Goal: Use online tool/utility: Use online tool/utility

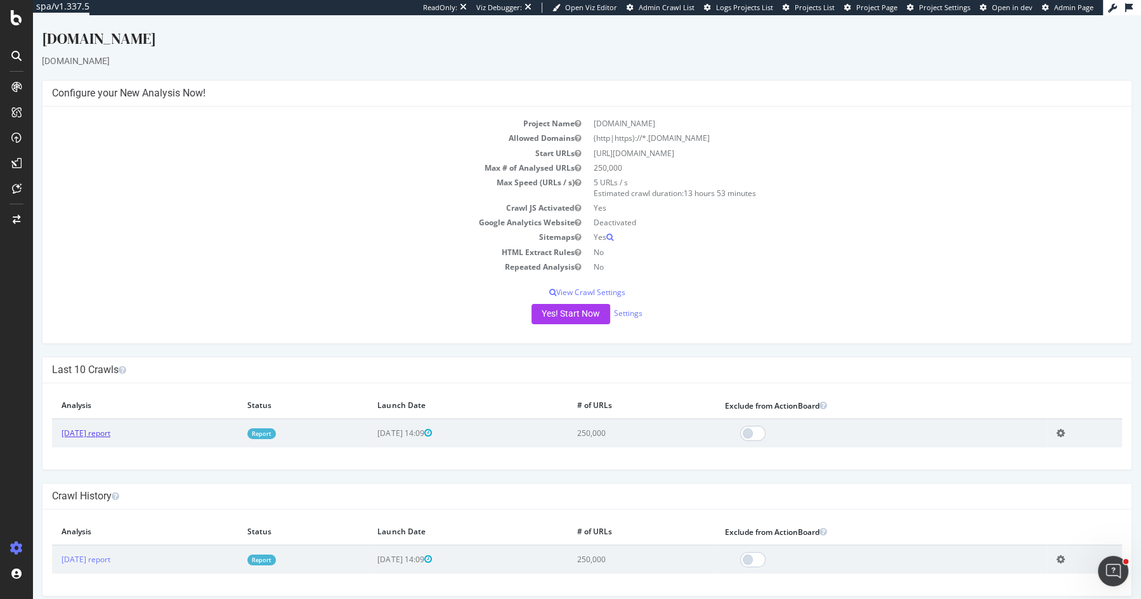
click at [110, 430] on link "[DATE] report" at bounding box center [86, 433] width 49 height 11
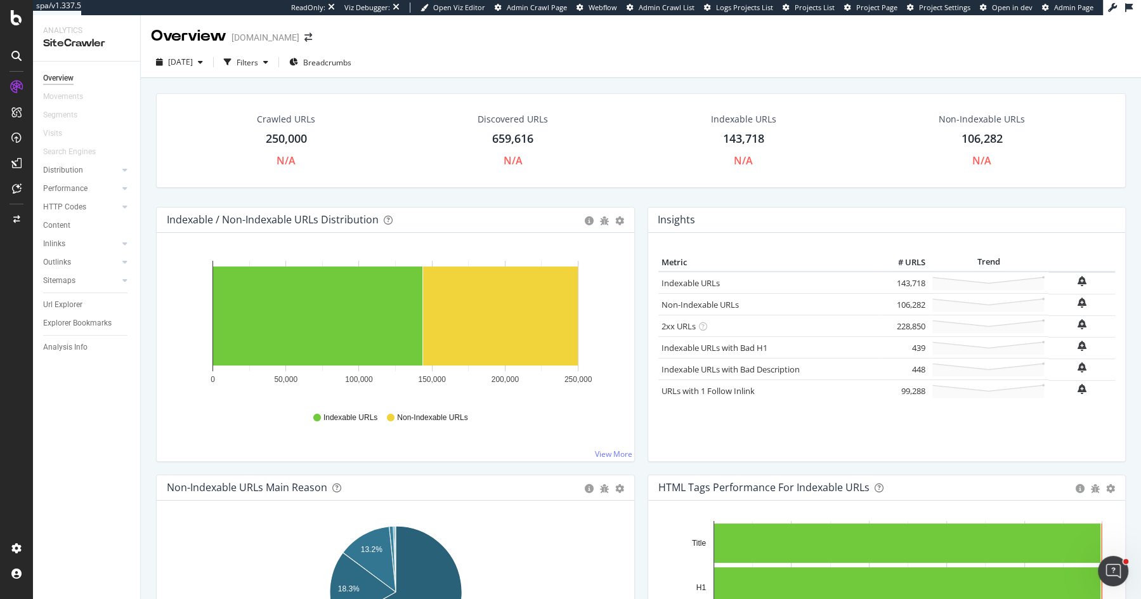
click at [631, 186] on div "Crawled URLs 250,000 N/A Discovered URLs 659,616 N/A Indexable URLs 143,718 N/A…" at bounding box center [641, 140] width 970 height 95
click at [85, 143] on div "ActionBoard" at bounding box center [71, 145] width 49 height 13
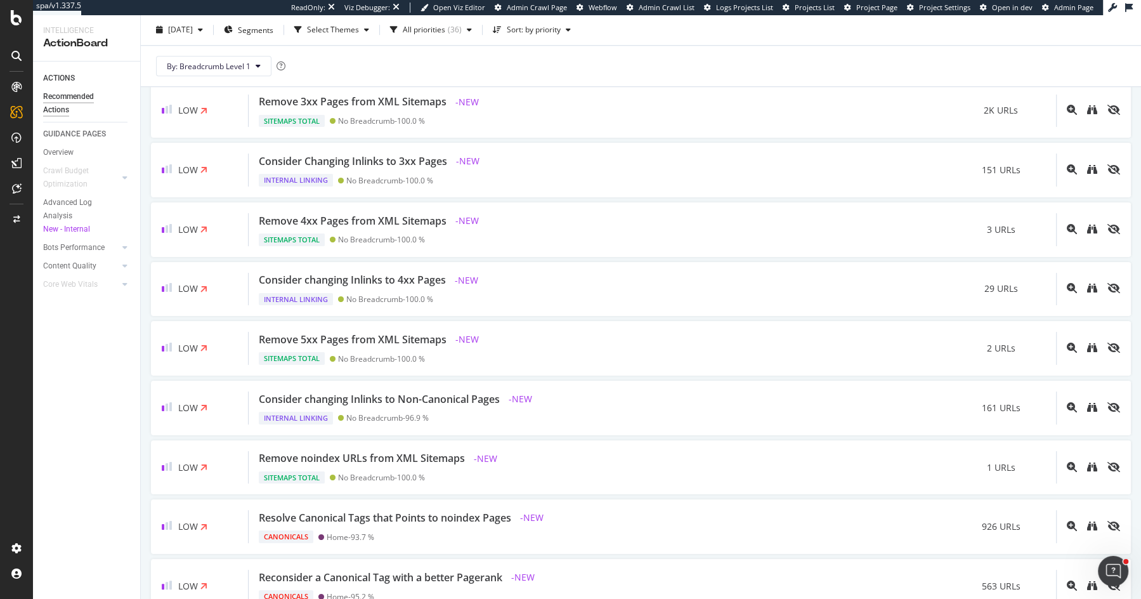
scroll to position [1060, 0]
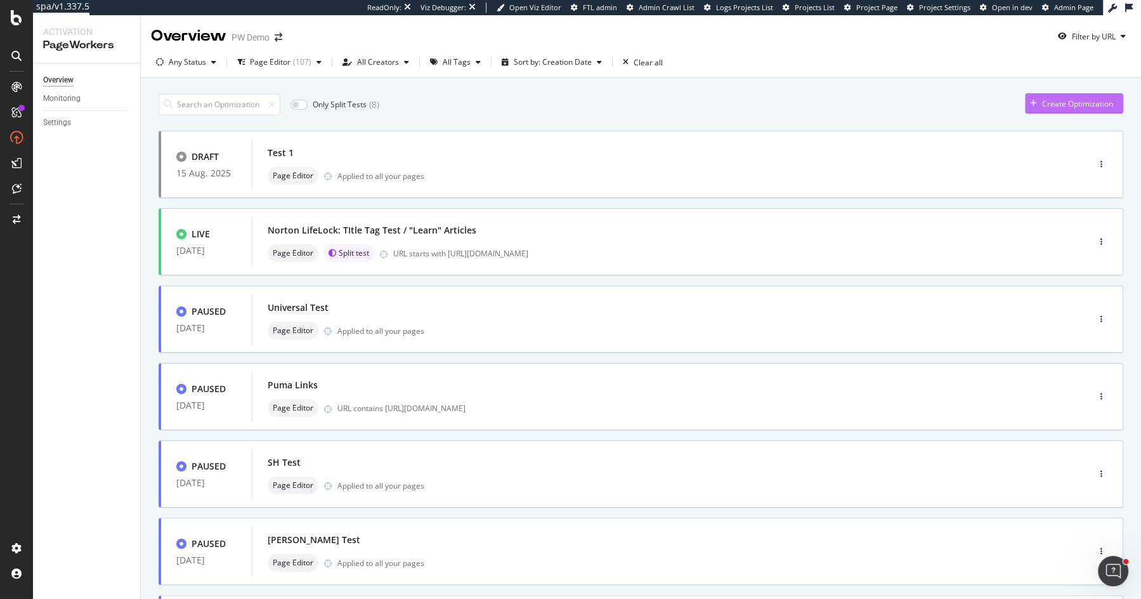
click at [1096, 103] on div "Create Optimization" at bounding box center [1077, 103] width 71 height 11
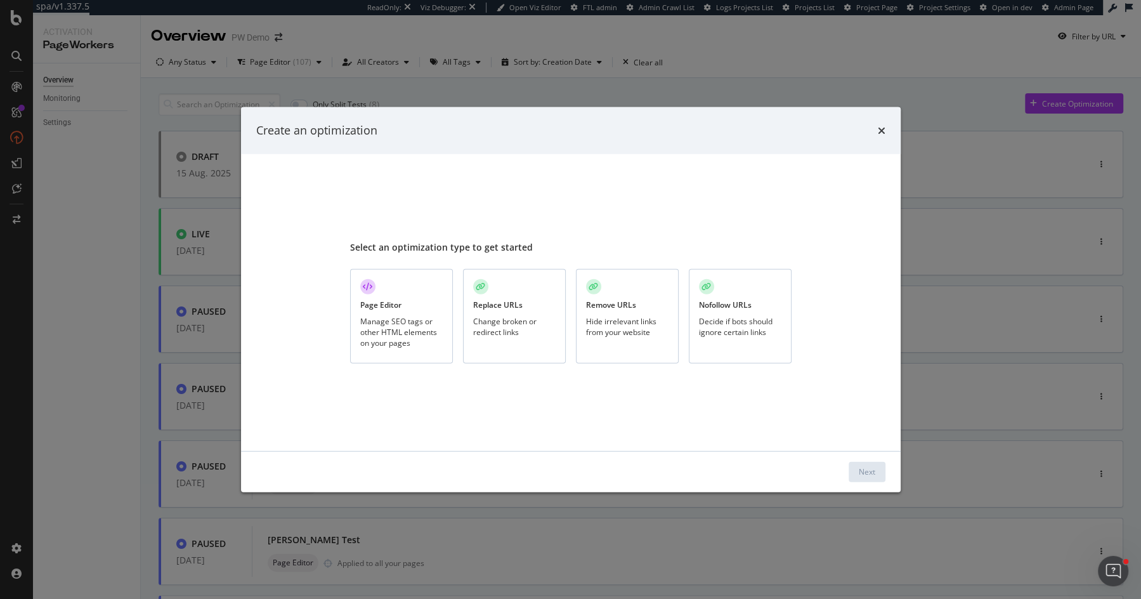
click at [508, 338] on div "Replace URLs Change broken or redirect links" at bounding box center [514, 316] width 103 height 95
click at [862, 473] on div "Next" at bounding box center [867, 471] width 16 height 11
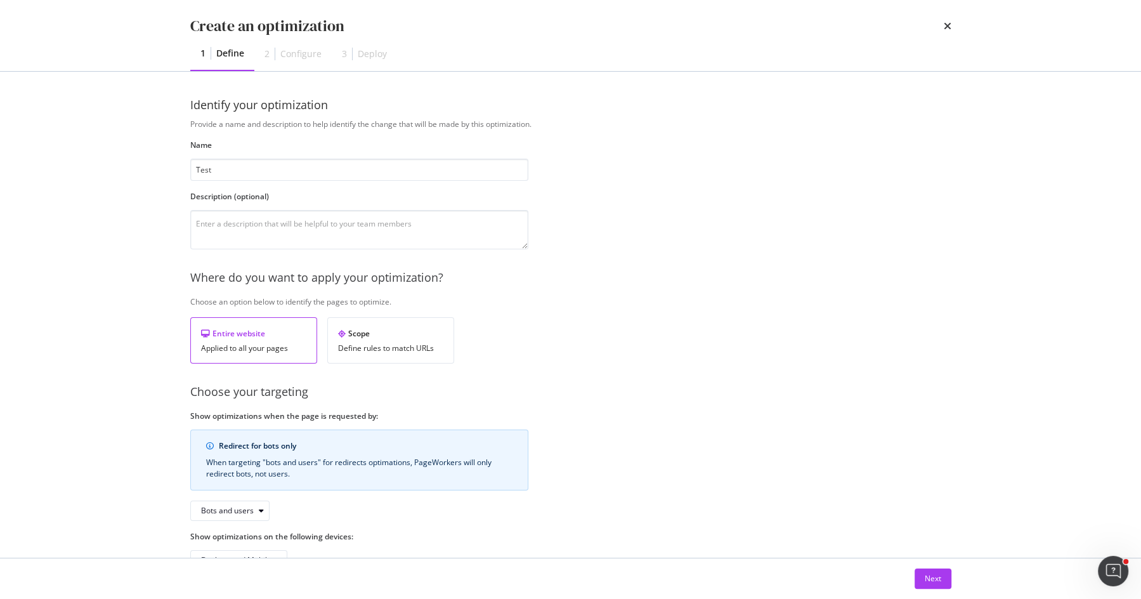
scroll to position [36, 0]
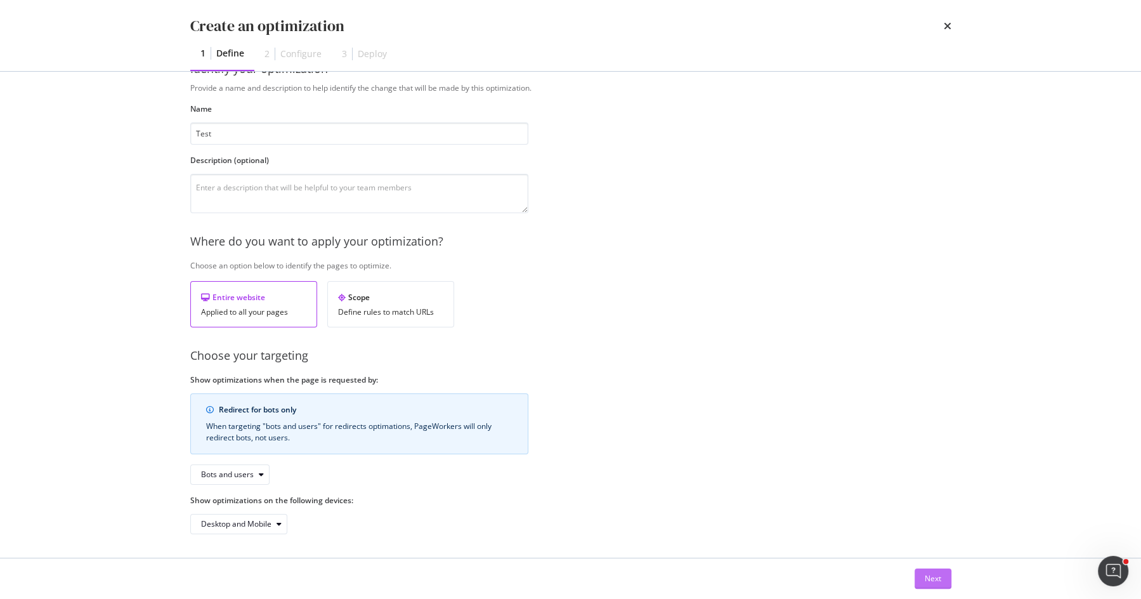
type input "Test"
click at [932, 583] on div "Next" at bounding box center [933, 578] width 16 height 11
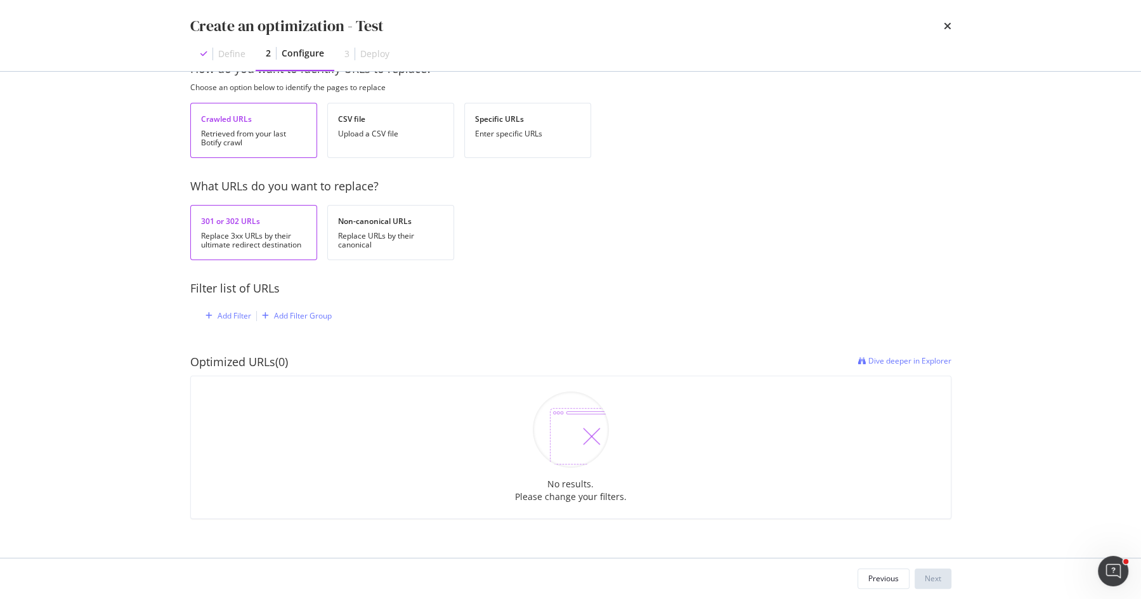
scroll to position [41, 0]
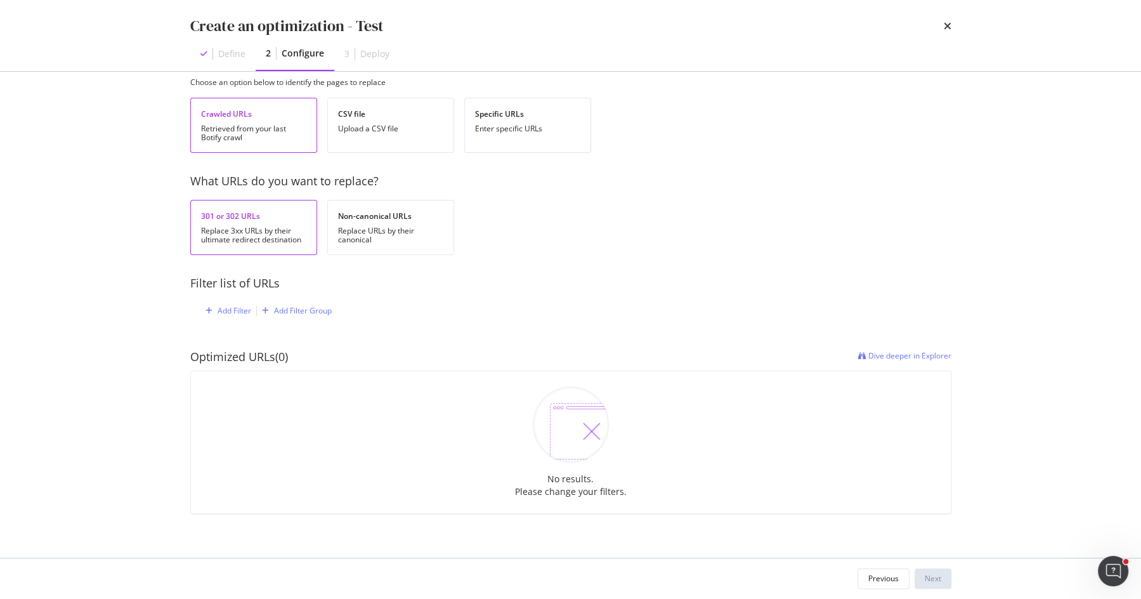
click at [243, 189] on div "What URLs do you want to replace?" at bounding box center [570, 181] width 761 height 16
click at [279, 182] on div "What URLs do you want to replace?" at bounding box center [570, 181] width 761 height 16
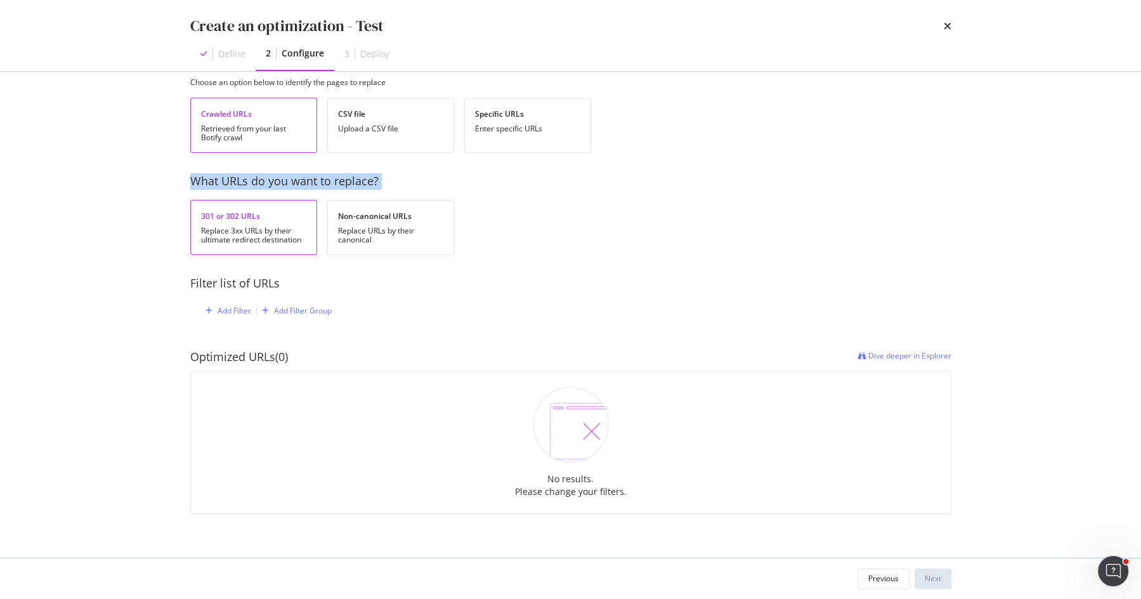
click at [279, 182] on div "What URLs do you want to replace?" at bounding box center [570, 181] width 761 height 16
click at [295, 180] on div "What URLs do you want to replace?" at bounding box center [570, 181] width 761 height 16
click at [264, 282] on div "Filter list of URLs" at bounding box center [570, 283] width 761 height 16
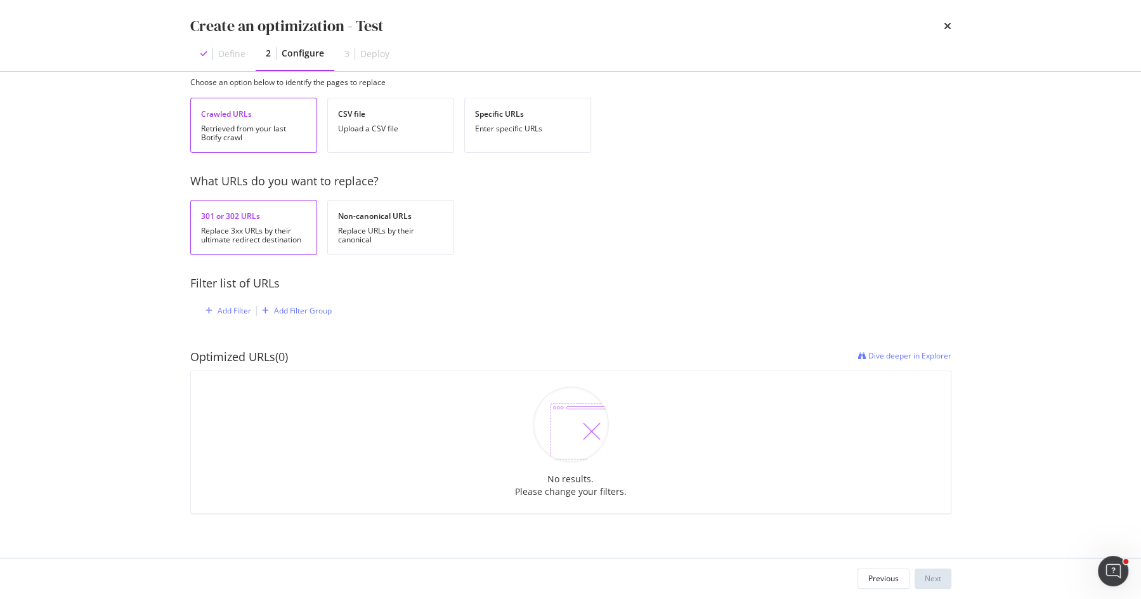
click at [194, 175] on div "What URLs do you want to replace?" at bounding box center [570, 181] width 761 height 16
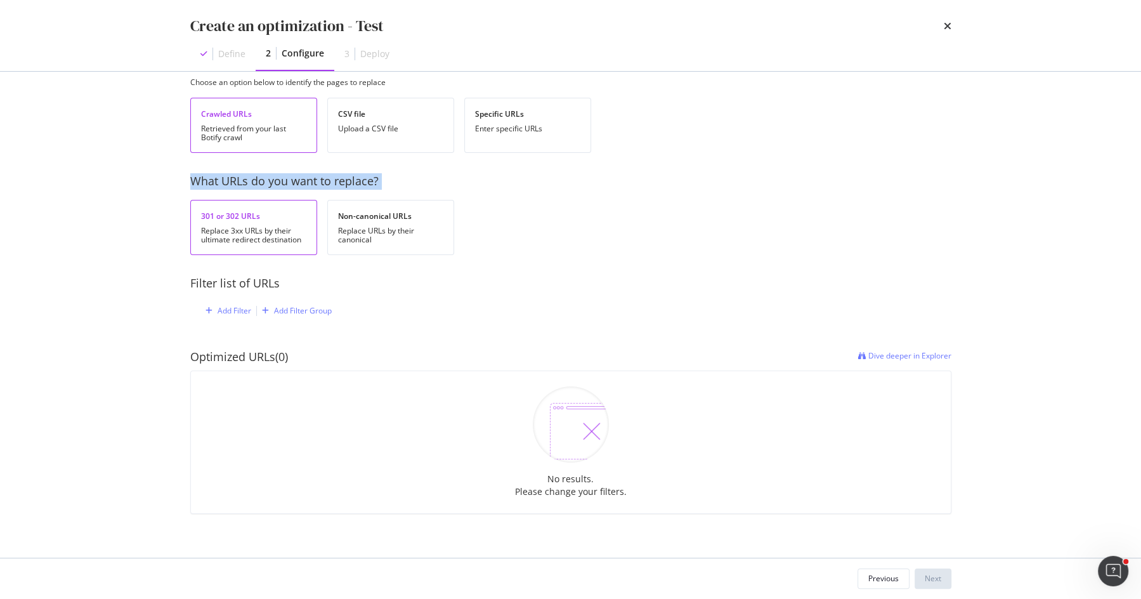
click at [194, 175] on div "What URLs do you want to replace?" at bounding box center [570, 181] width 761 height 16
drag, startPoint x: 189, startPoint y: 179, endPoint x: 389, endPoint y: 179, distance: 199.8
click at [389, 179] on div "How do you want to identify URLs to replace? Choose an option below to identify…" at bounding box center [571, 315] width 812 height 486
click at [389, 179] on div "What URLs do you want to replace?" at bounding box center [570, 181] width 761 height 16
